Goal: Task Accomplishment & Management: Complete application form

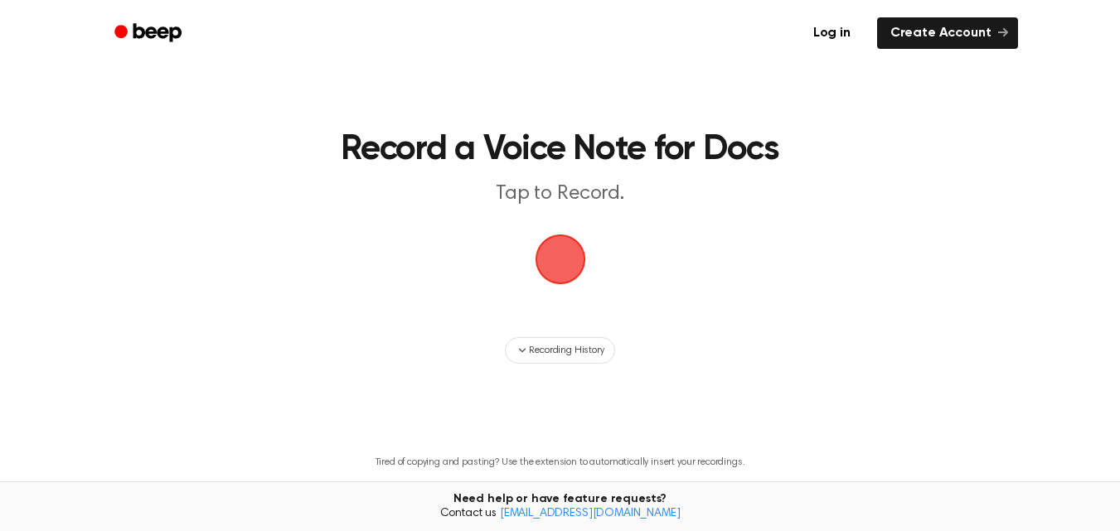
click at [554, 254] on span "button" at bounding box center [560, 259] width 46 height 46
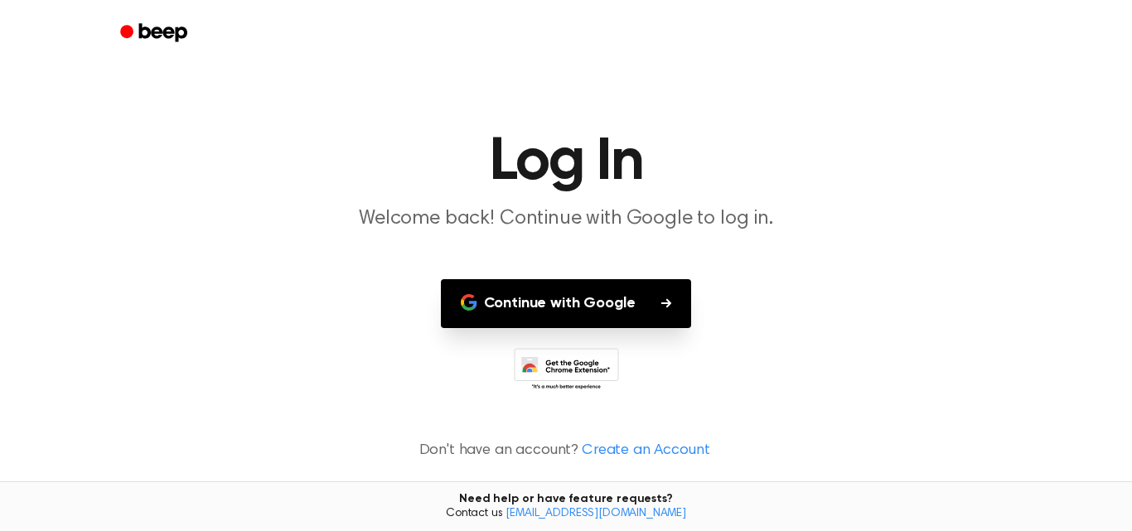
click at [663, 301] on icon "button" at bounding box center [666, 303] width 10 height 10
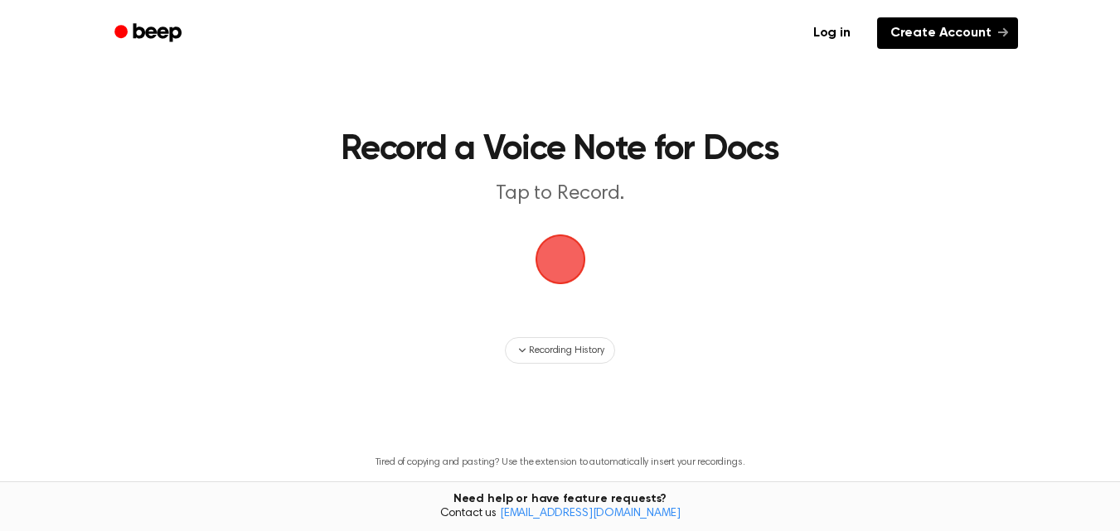
click at [967, 24] on link "Create Account" at bounding box center [947, 32] width 141 height 31
click at [571, 256] on span "button" at bounding box center [560, 259] width 46 height 46
